Goal: Task Accomplishment & Management: Manage account settings

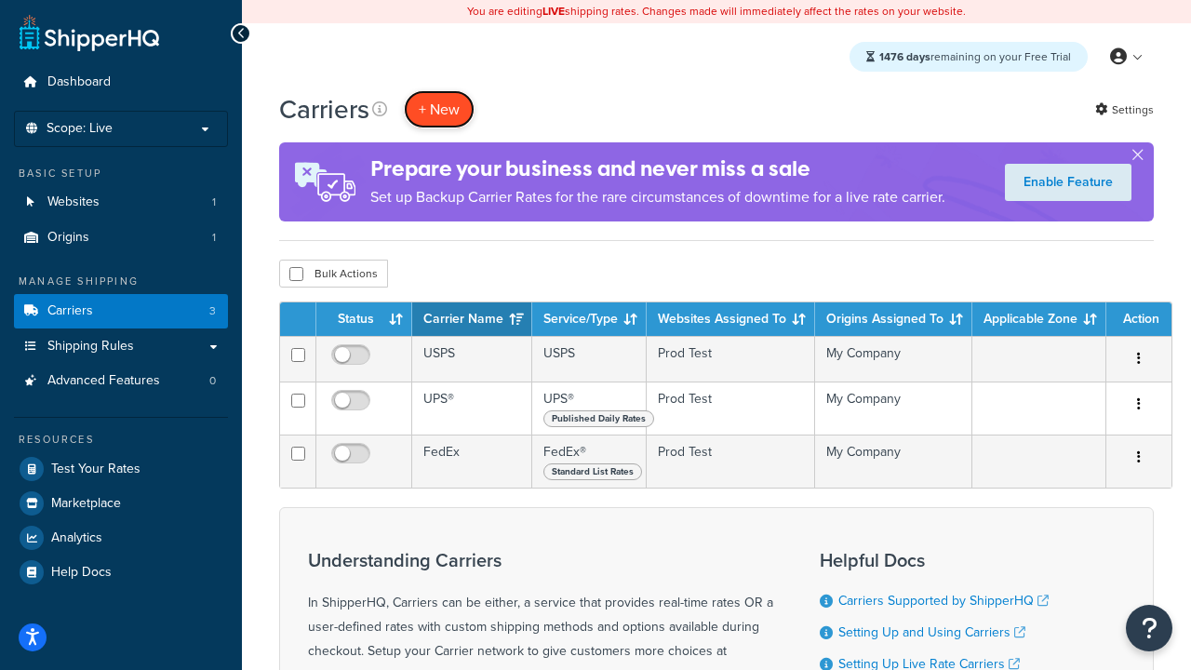
click at [439, 109] on button "+ New" at bounding box center [439, 109] width 71 height 38
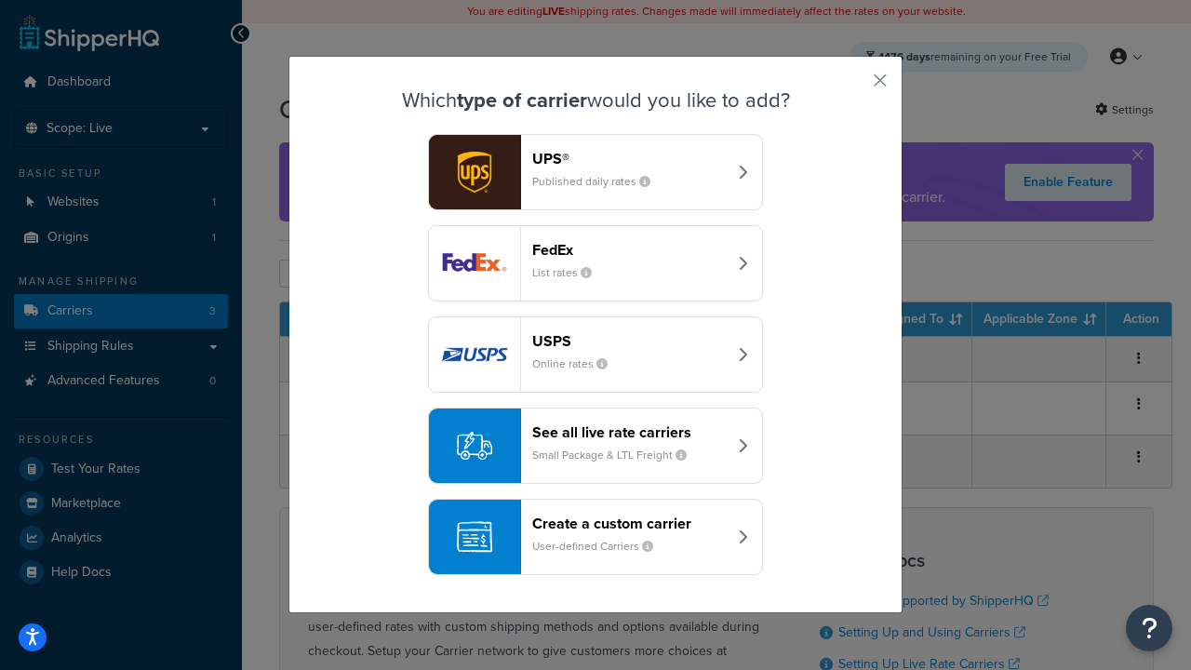
click at [595, 263] on div "FedEx List rates" at bounding box center [629, 263] width 194 height 45
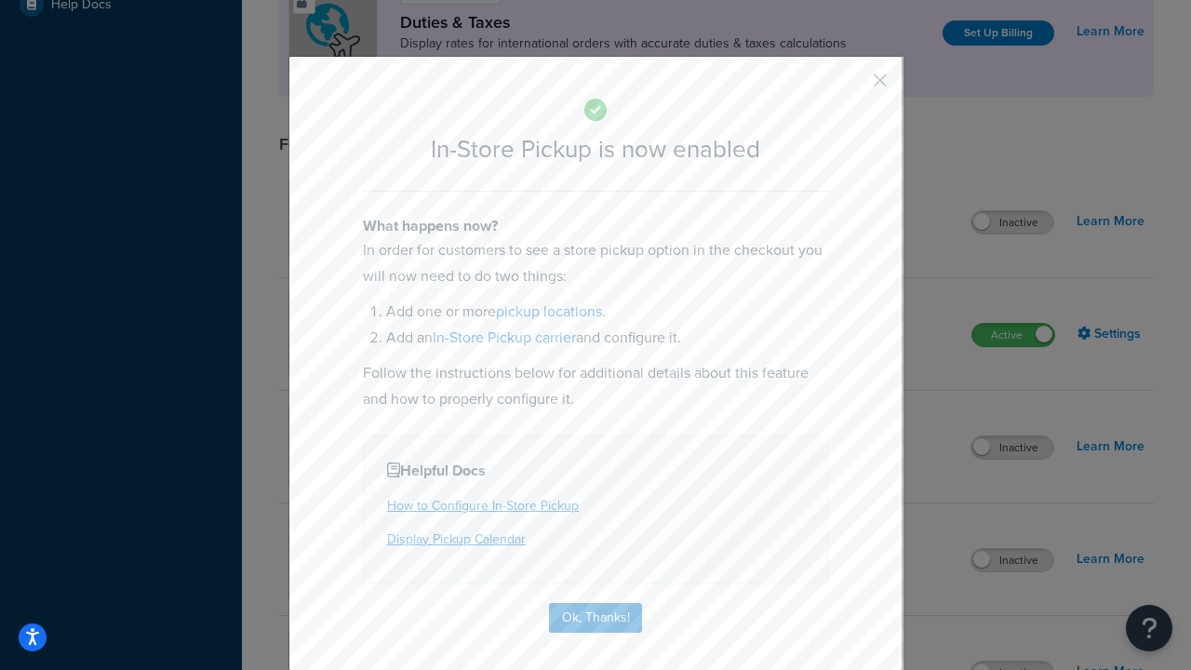
click at [852, 87] on button "button" at bounding box center [852, 87] width 5 height 5
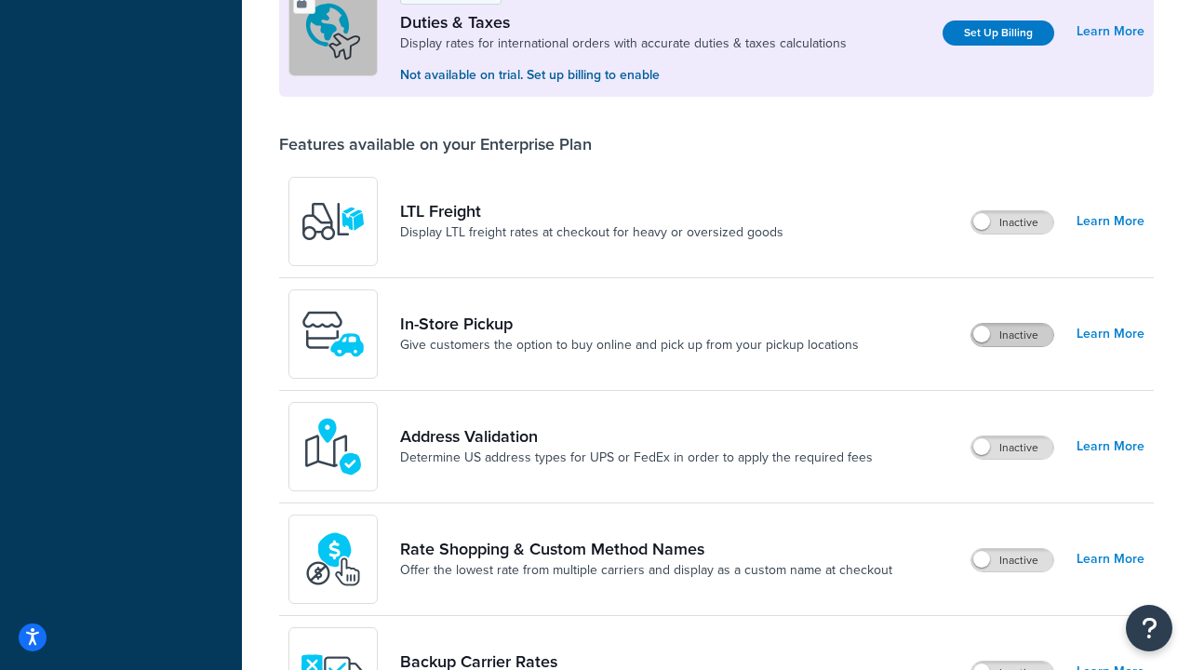
scroll to position [567, 0]
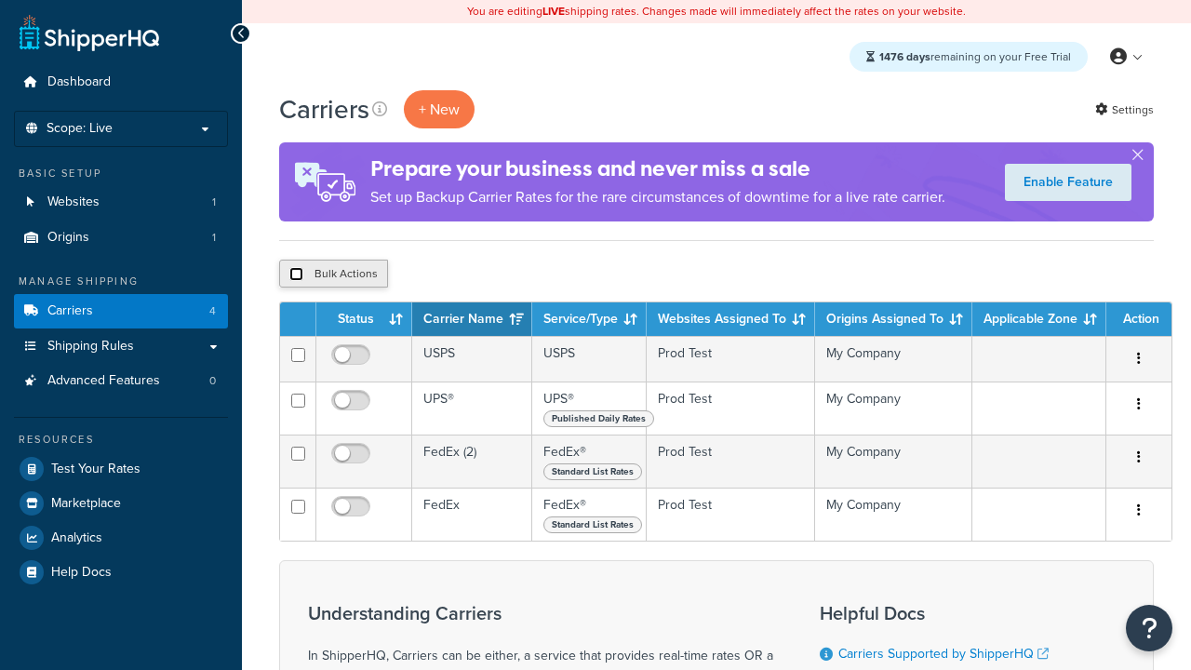
click at [296, 274] on input "checkbox" at bounding box center [296, 274] width 14 height 14
checkbox input "true"
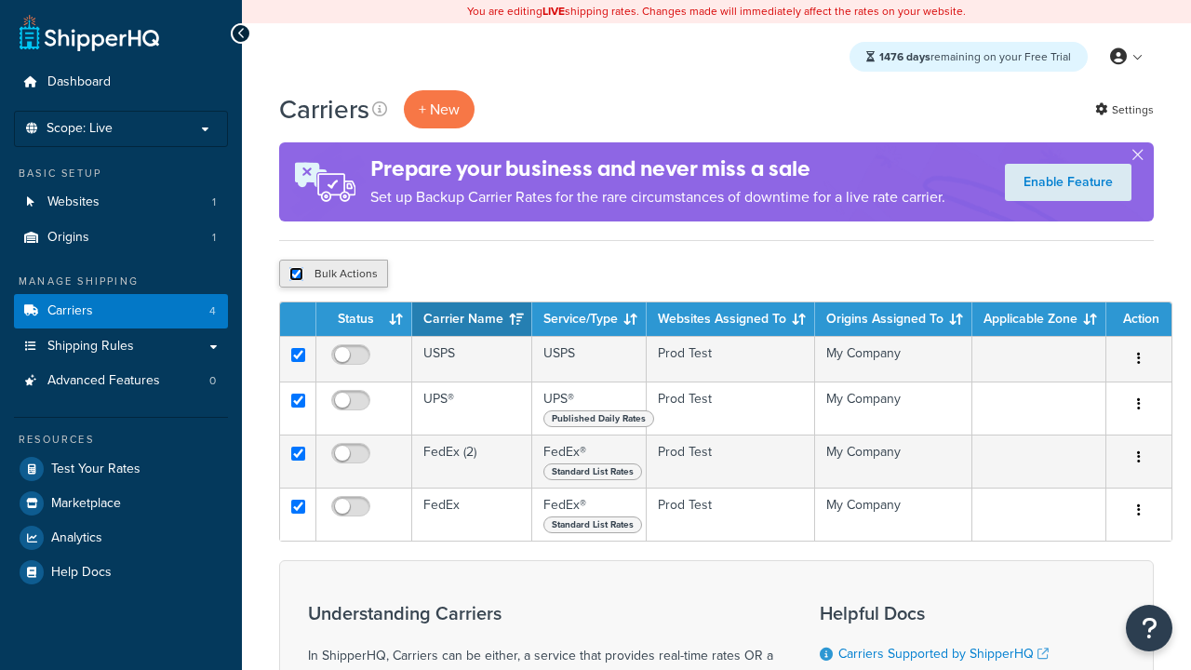
checkbox input "true"
click at [0, 0] on button "Delete" at bounding box center [0, 0] width 0 height 0
